Goal: Answer question/provide support

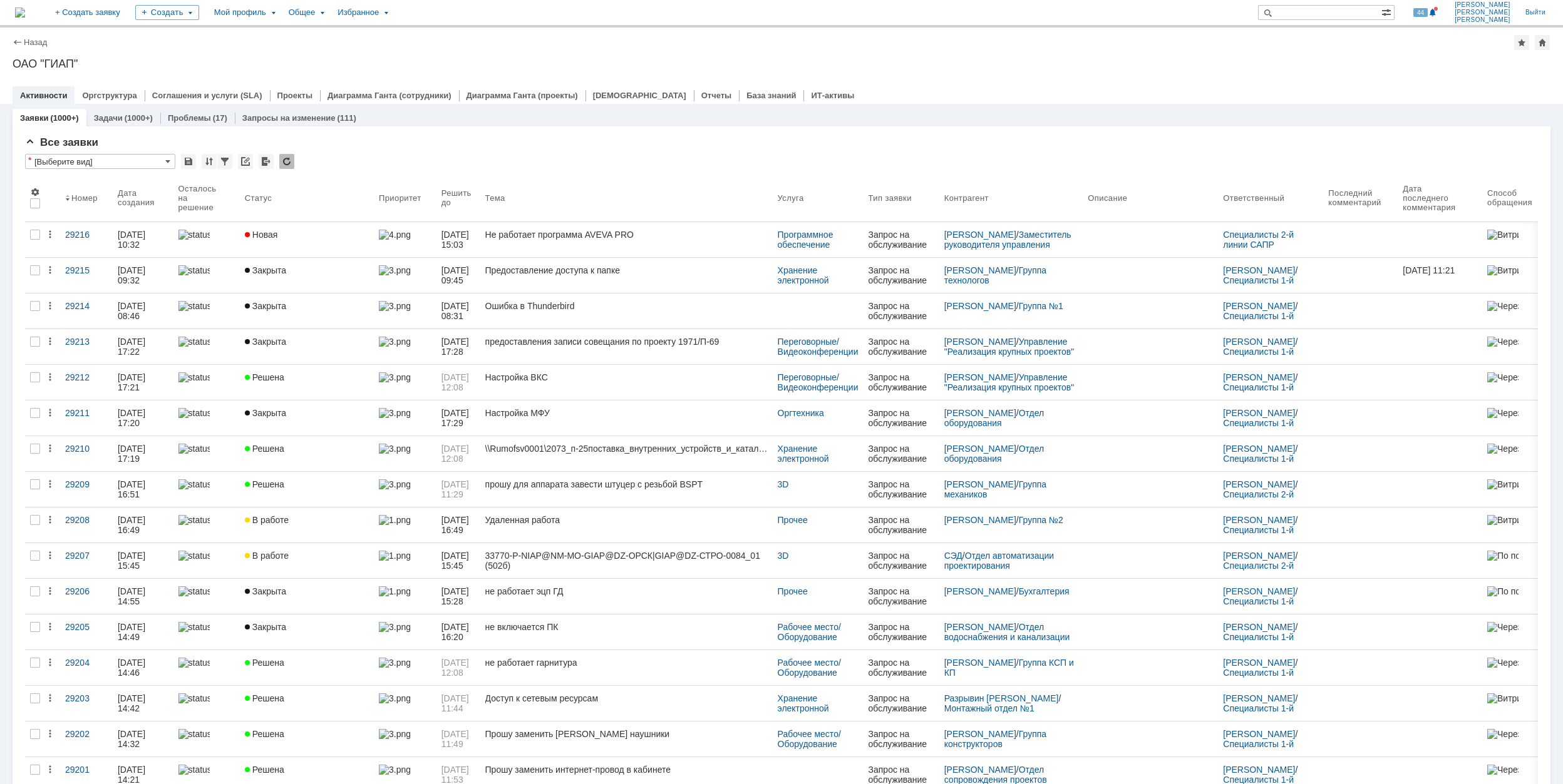
click at [694, 238] on div "Не работает программа AVEVA PRO" at bounding box center [626, 234] width 282 height 10
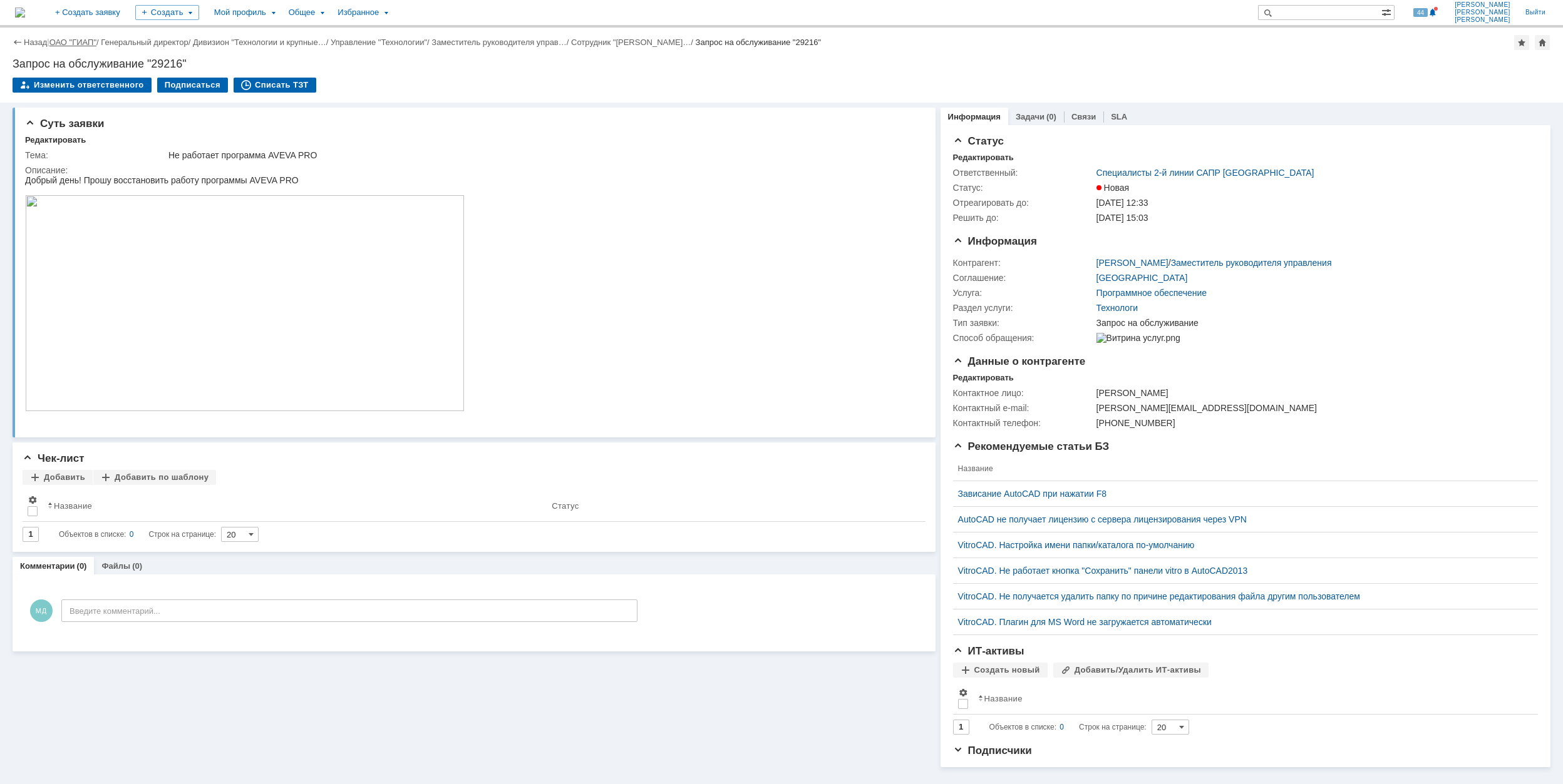
click at [82, 42] on link "ОАО "ГИАП"" at bounding box center [72, 42] width 47 height 9
